Goal: Book appointment/travel/reservation

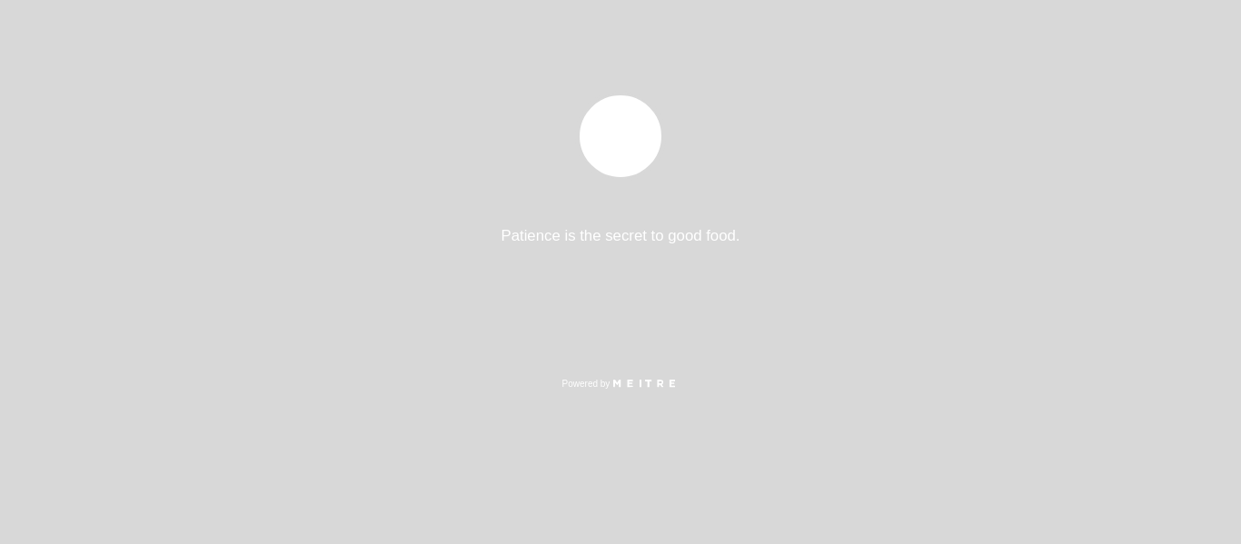
select select "es"
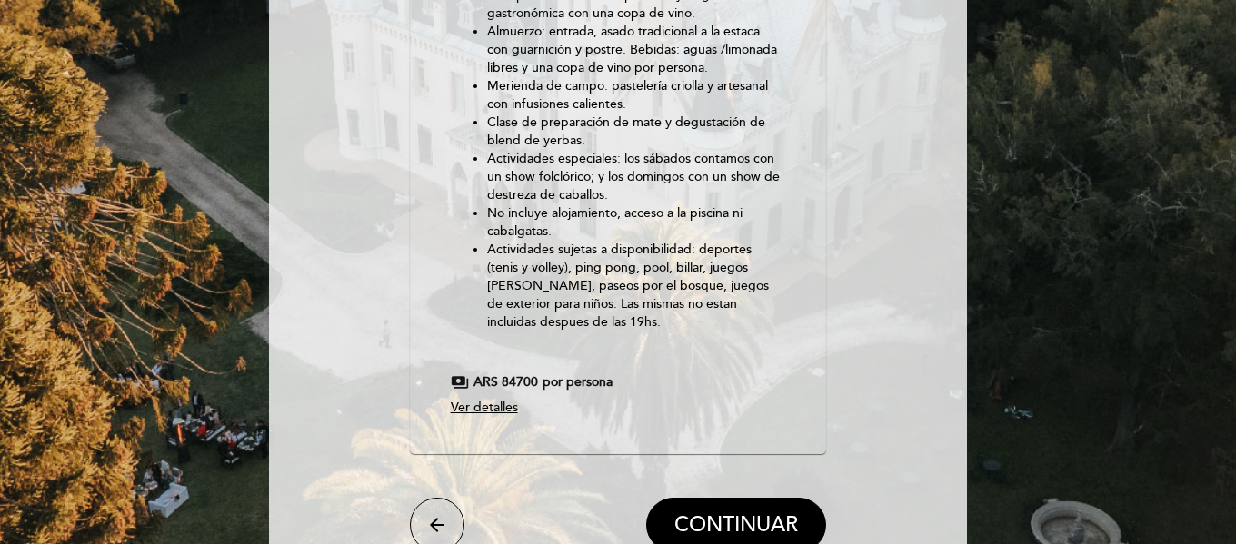
scroll to position [459, 0]
click at [525, 380] on span "ARS 84700" at bounding box center [505, 383] width 65 height 18
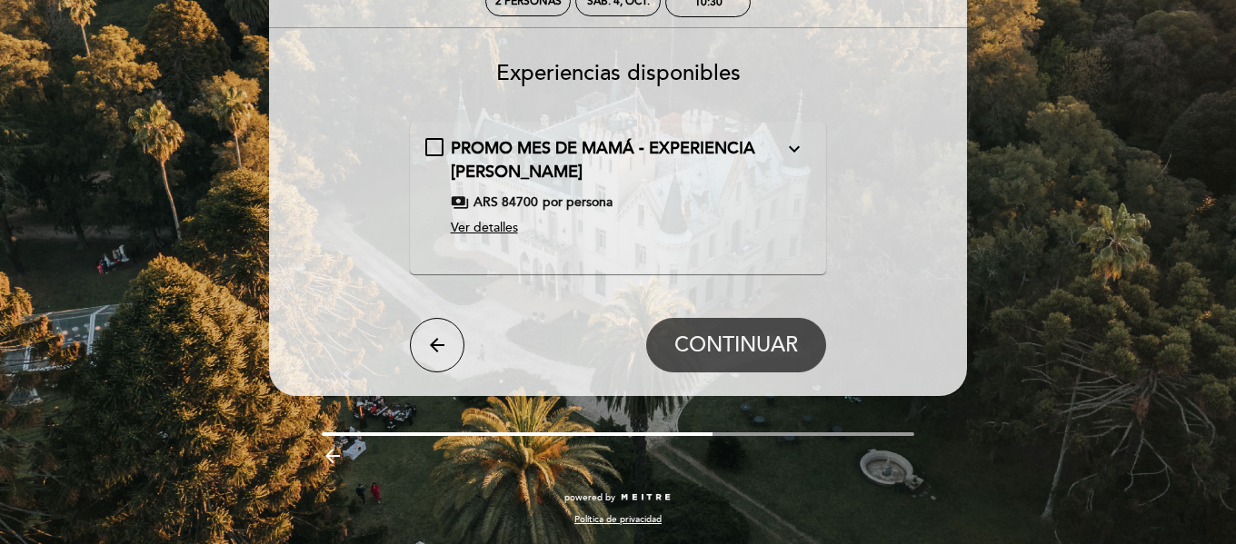
scroll to position [0, 0]
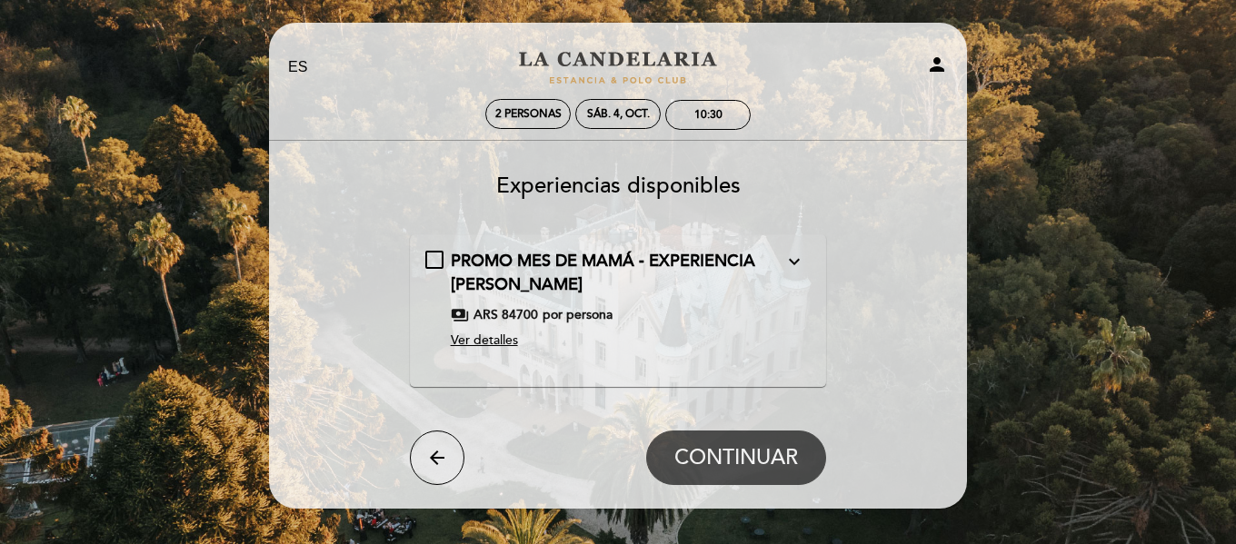
click at [781, 263] on button "expand_more" at bounding box center [794, 262] width 33 height 24
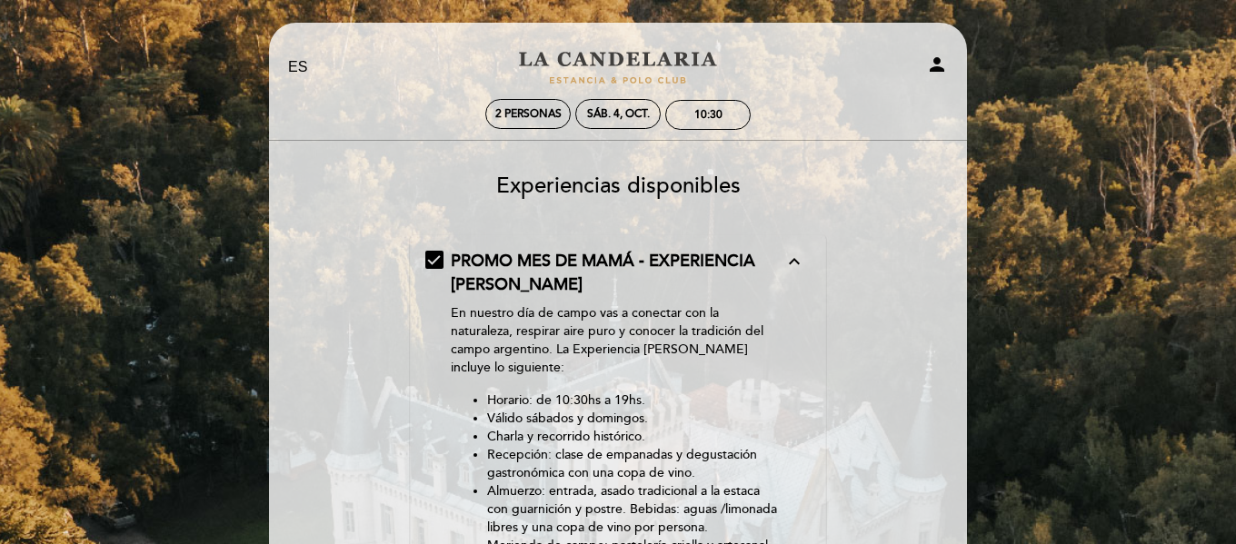
click at [781, 263] on button "expand_less" at bounding box center [794, 262] width 33 height 24
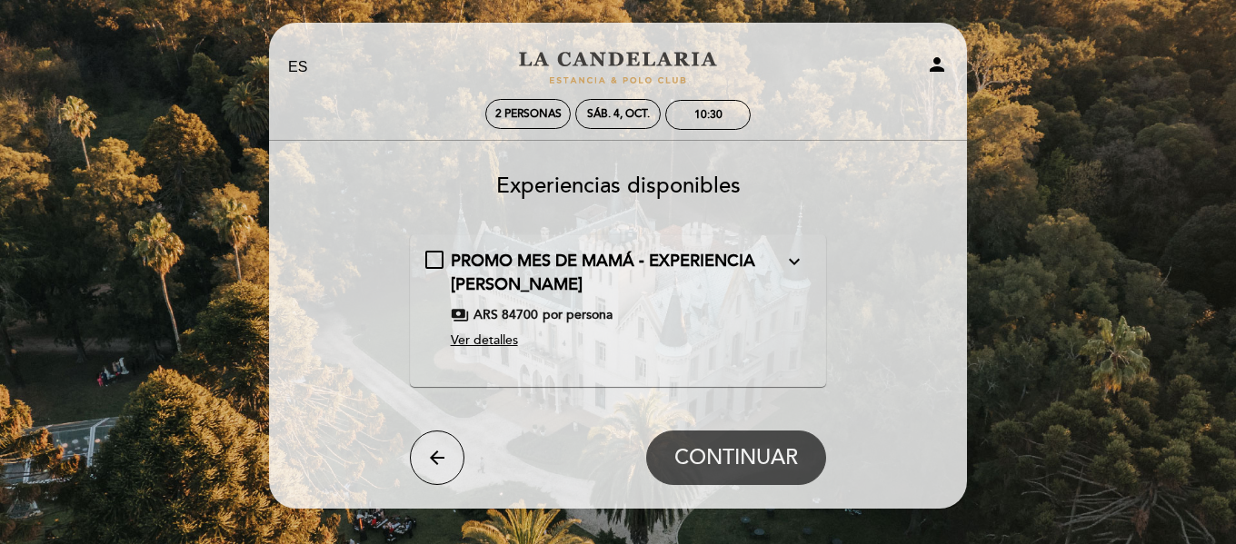
click at [512, 337] on span "Ver detalles" at bounding box center [484, 340] width 67 height 15
